Goal: Check status

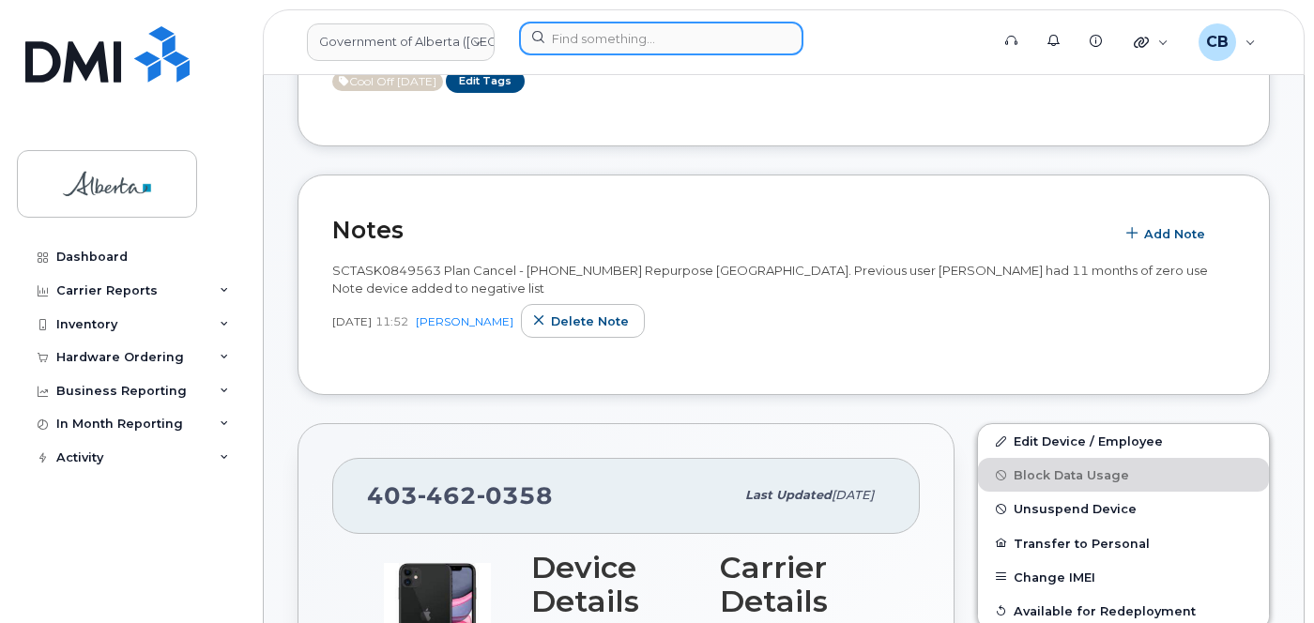
click at [702, 39] on input at bounding box center [661, 39] width 284 height 34
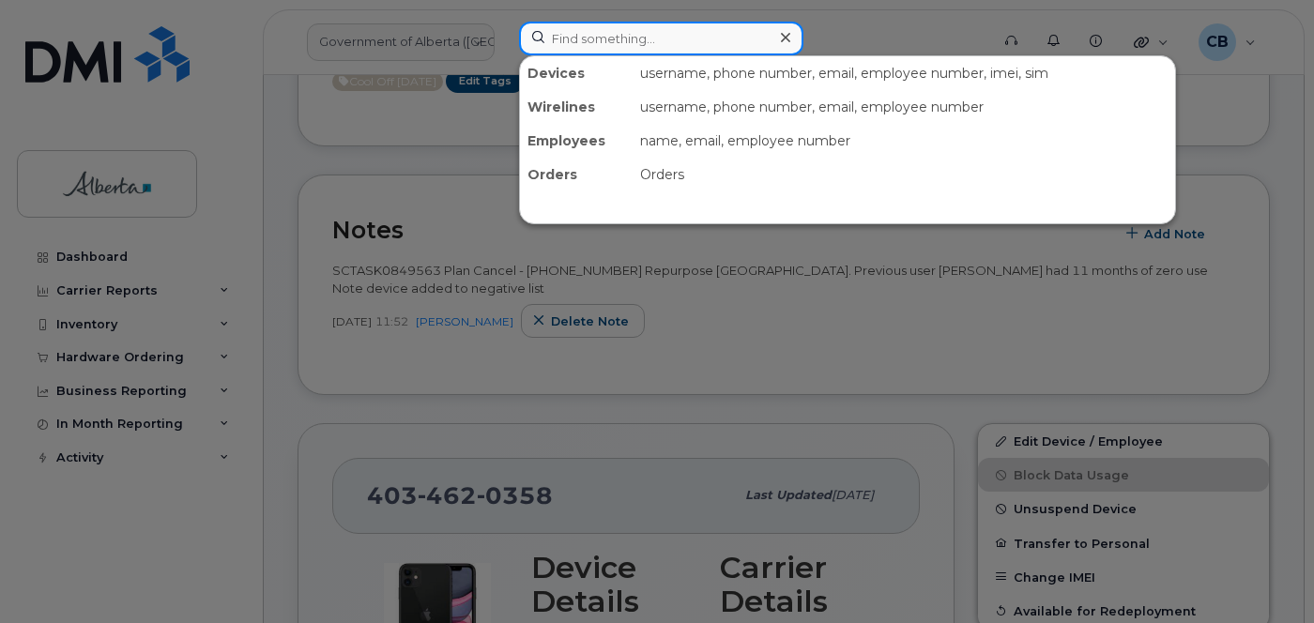
scroll to position [441, 0]
paste input "4038372046"
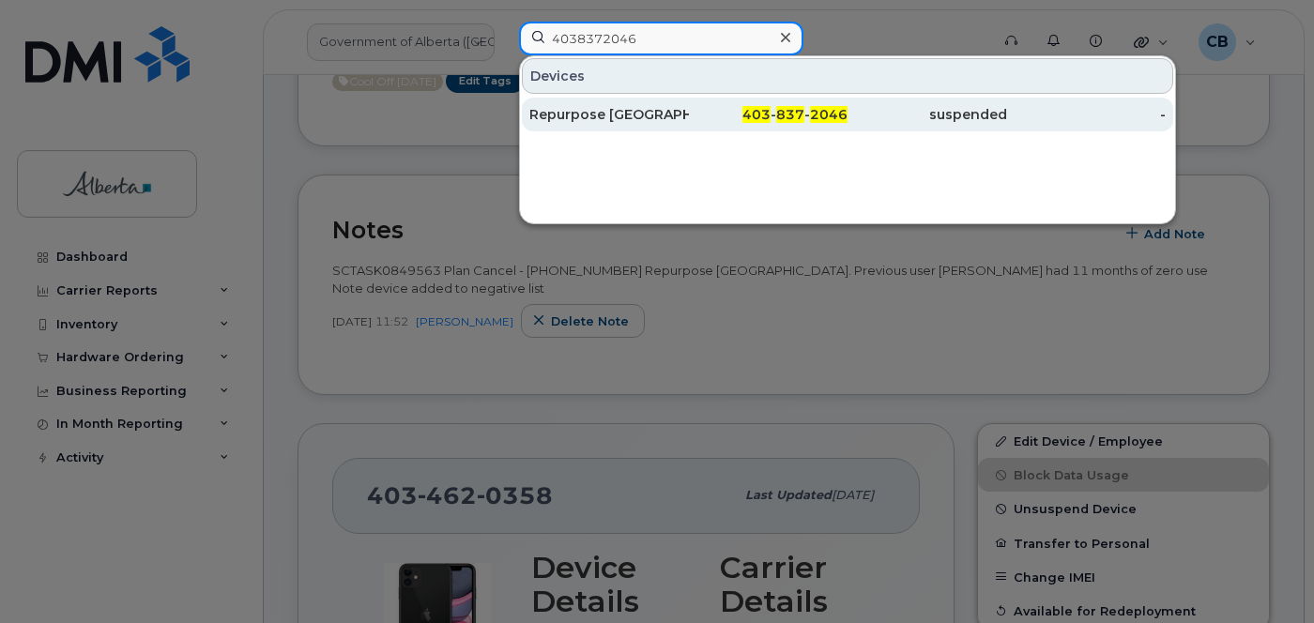
type input "4038372046"
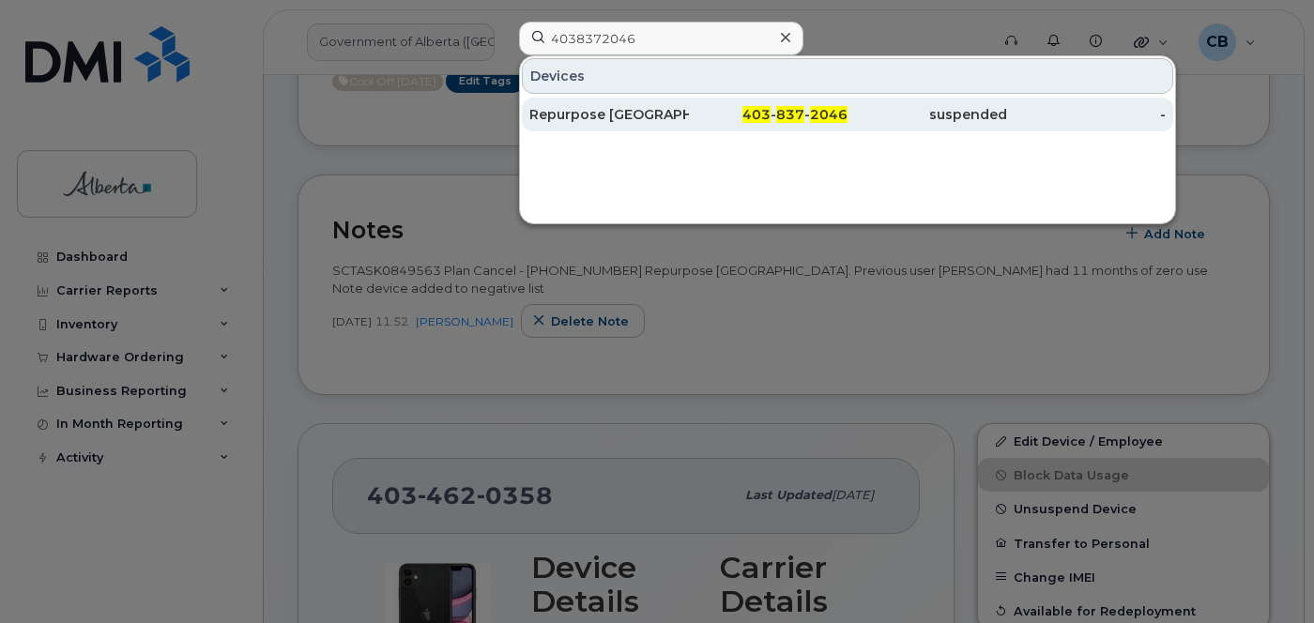
click at [595, 109] on div "Repurpose [GEOGRAPHIC_DATA]" at bounding box center [609, 114] width 160 height 19
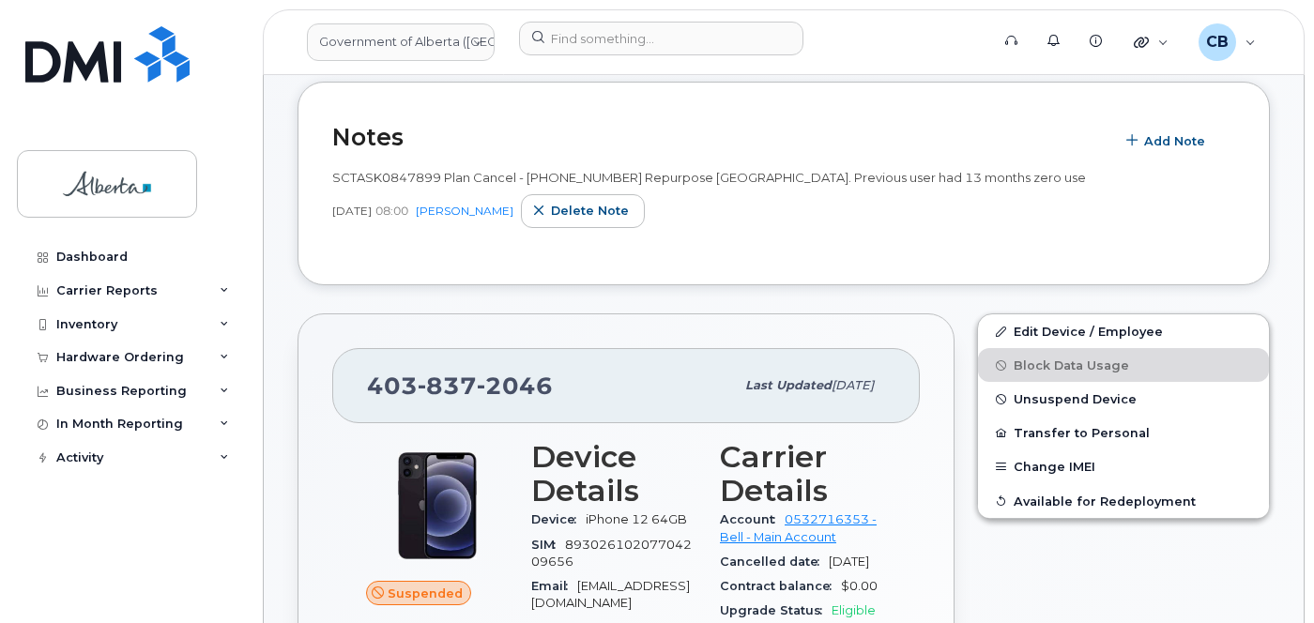
scroll to position [277, 0]
